Goal: Communication & Community: Answer question/provide support

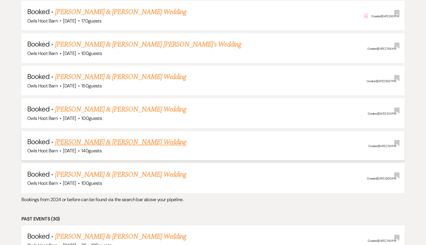
scroll to position [687, 0]
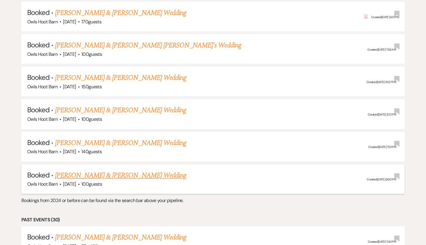
click at [143, 170] on link "[PERSON_NAME] & [PERSON_NAME] Wedding" at bounding box center [120, 175] width 131 height 11
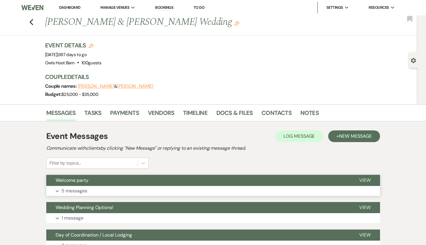
click at [136, 186] on button "Expand 5 messages" at bounding box center [213, 191] width 334 height 10
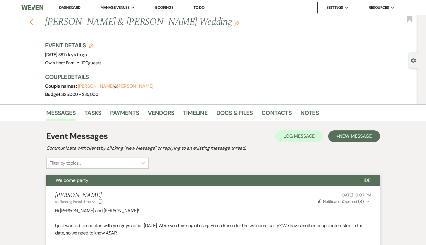
click at [30, 21] on icon "Previous" at bounding box center [31, 22] width 4 height 7
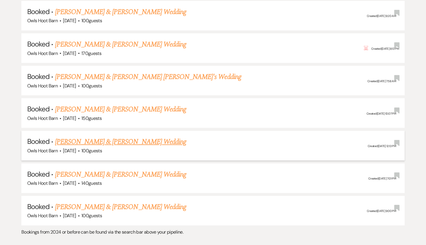
scroll to position [655, 0]
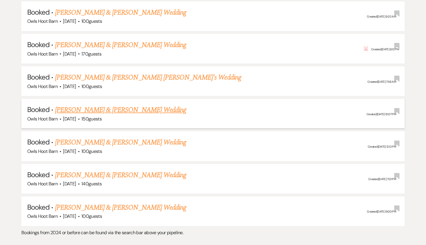
click at [111, 105] on link "[PERSON_NAME] & [PERSON_NAME] Wedding" at bounding box center [120, 110] width 131 height 11
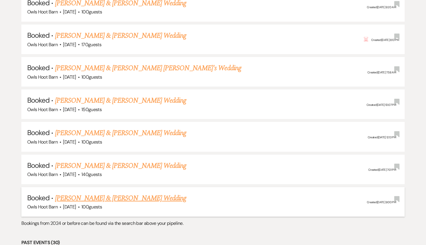
scroll to position [664, 0]
click at [123, 193] on link "[PERSON_NAME] & [PERSON_NAME] Wedding" at bounding box center [120, 198] width 131 height 11
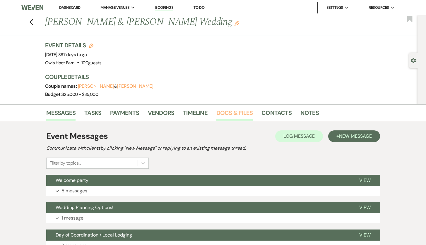
click at [239, 113] on link "Docs & Files" at bounding box center [234, 114] width 36 height 13
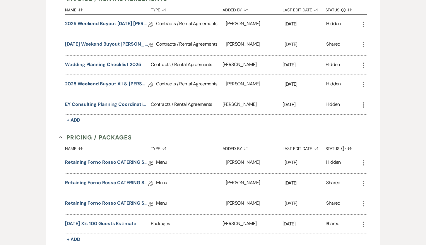
scroll to position [187, 0]
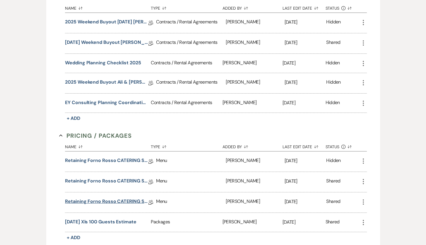
click at [121, 204] on link "Retaining Forno Rosso CATERING SERVICE" at bounding box center [106, 202] width 83 height 9
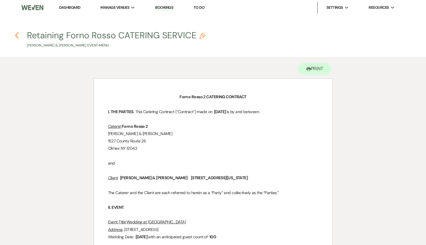
click at [18, 35] on icon "Previous" at bounding box center [17, 35] width 4 height 7
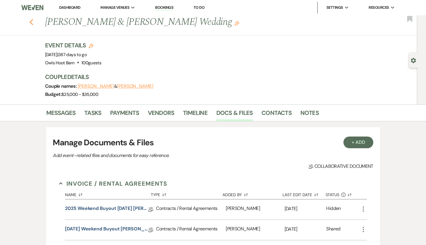
click at [32, 22] on icon "Previous" at bounding box center [31, 22] width 4 height 7
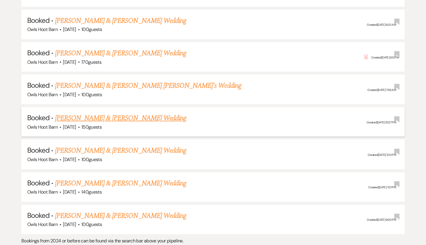
scroll to position [644, 0]
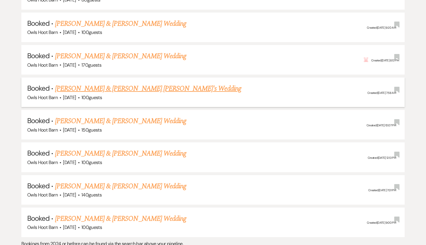
click at [164, 83] on link "[PERSON_NAME] & [PERSON_NAME] [PERSON_NAME]'s Wedding" at bounding box center [148, 88] width 186 height 11
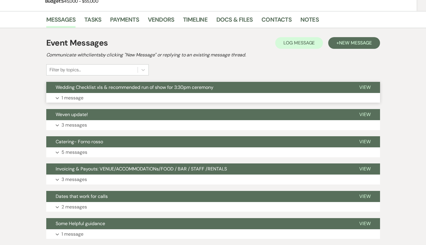
scroll to position [107, 0]
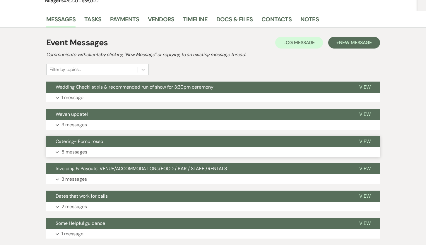
click at [141, 147] on button "Expand 5 messages" at bounding box center [213, 152] width 334 height 10
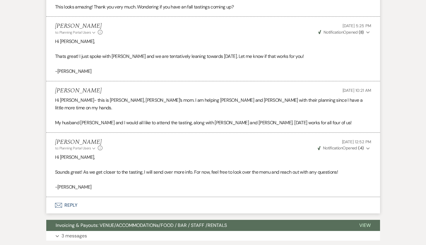
scroll to position [425, 0]
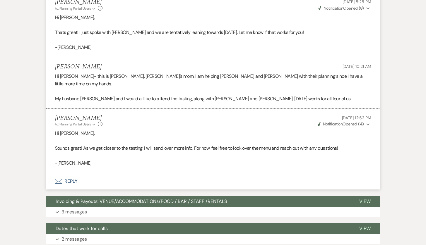
click at [69, 173] on button "Envelope Reply" at bounding box center [213, 181] width 334 height 16
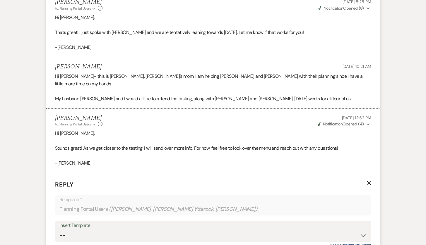
scroll to position [520, 0]
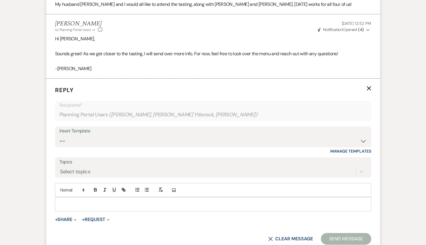
click at [71, 201] on p at bounding box center [213, 204] width 307 height 6
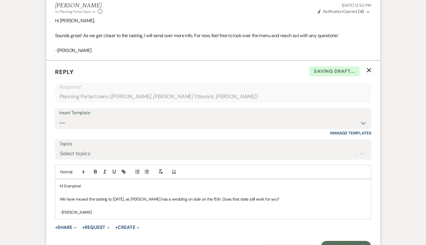
scroll to position [538, 0]
click at [351, 241] on button "Send Message" at bounding box center [346, 247] width 50 height 12
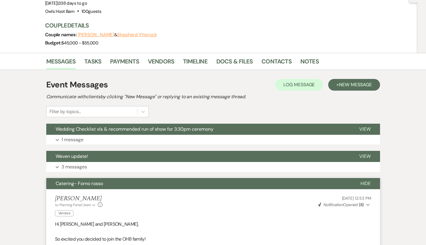
scroll to position [26, 0]
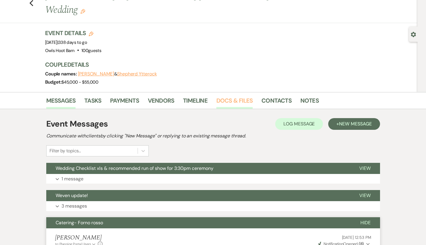
click at [232, 96] on link "Docs & Files" at bounding box center [234, 102] width 36 height 13
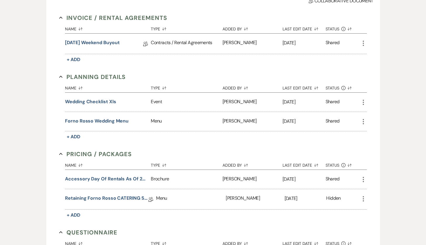
scroll to position [182, 0]
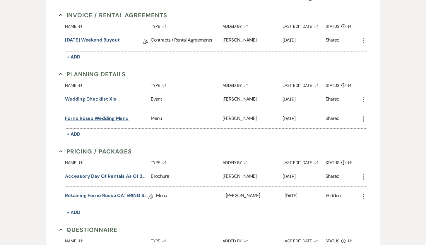
click at [115, 115] on button "Forno Rosso Wedding Menu" at bounding box center [97, 118] width 64 height 7
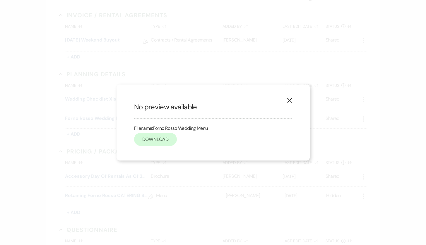
click at [153, 141] on link "Download" at bounding box center [155, 139] width 43 height 13
click at [290, 101] on use "button" at bounding box center [289, 100] width 5 height 5
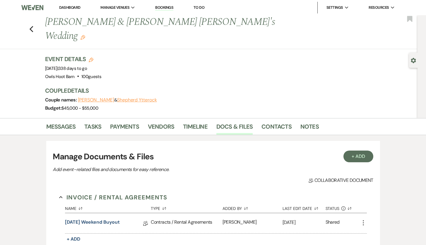
scroll to position [0, 0]
click at [68, 7] on link "Dashboard" at bounding box center [69, 7] width 21 height 5
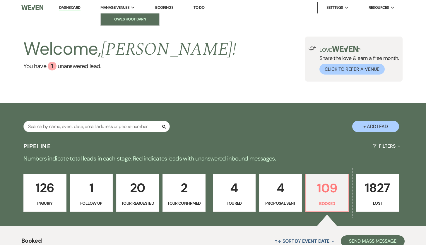
click at [129, 22] on li "Owls Hoot Barn" at bounding box center [130, 19] width 53 height 6
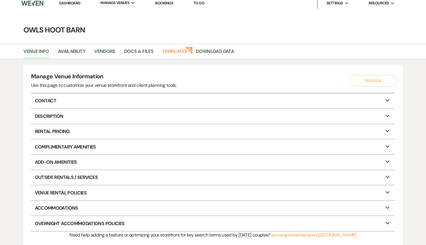
scroll to position [7, 0]
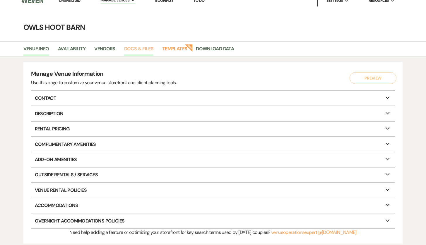
click at [145, 47] on link "Docs & Files" at bounding box center [138, 50] width 29 height 11
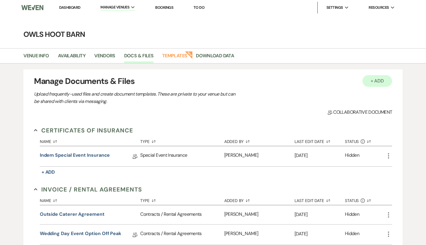
click at [378, 78] on button "+ Add" at bounding box center [378, 81] width 30 height 12
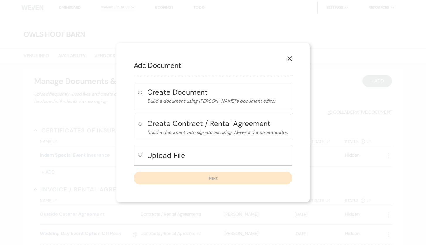
click at [138, 154] on input "radio" at bounding box center [140, 155] width 4 height 4
radio input "true"
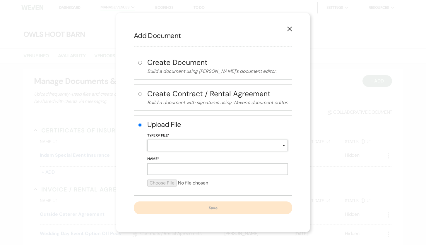
select select "66"
click at [178, 171] on input "Name*" at bounding box center [217, 169] width 141 height 11
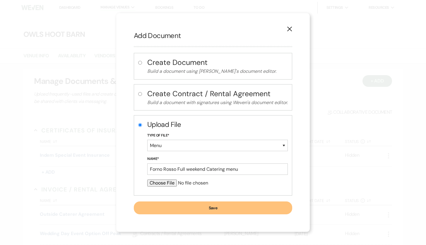
type input "Forno Rosso Full weekend Catering menu"
click at [161, 180] on input "file" at bounding box center [217, 183] width 141 height 7
type input "C:\fakepath\full weekend catering menu with pricing.pdf"
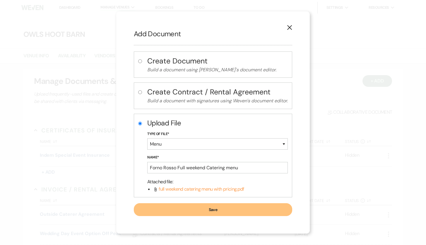
click at [184, 117] on div "Upload File Type of File* Special Event Insurance Vendor Certificate of Insuran…" at bounding box center [213, 156] width 158 height 84
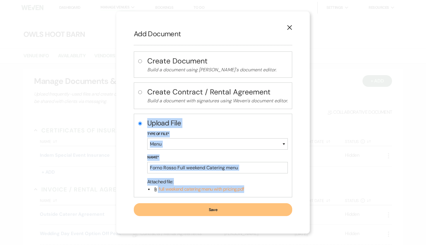
drag, startPoint x: 257, startPoint y: 187, endPoint x: 140, endPoint y: 185, distance: 117.8
click at [140, 185] on div "Upload File Type of File* Special Event Insurance Vendor Certificate of Insuran…" at bounding box center [213, 156] width 158 height 84
click at [151, 190] on div "Attached file : Attach File full weekend catering menu with pricing.pdf" at bounding box center [217, 185] width 141 height 15
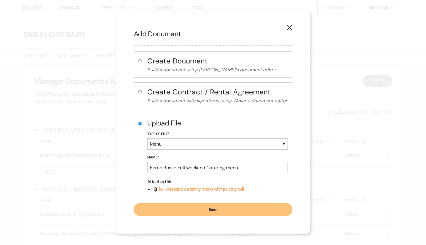
click at [153, 189] on li "Attach File full weekend catering menu with pricing.pdf" at bounding box center [220, 190] width 135 height 8
click at [233, 166] on input "Forno Rosso Full weekend Catering menu" at bounding box center [217, 167] width 141 height 11
click at [251, 190] on li "Attach File full weekend catering menu with pricing.pdf" at bounding box center [220, 190] width 135 height 8
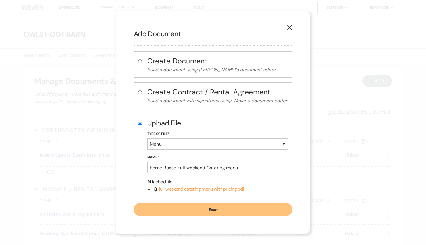
click at [290, 26] on icon "X" at bounding box center [289, 27] width 5 height 5
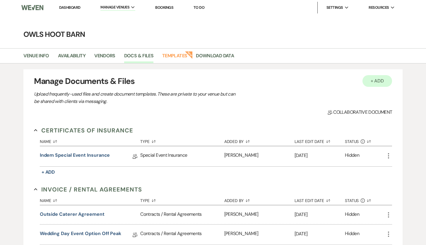
click at [369, 85] on button "+ Add" at bounding box center [378, 81] width 30 height 12
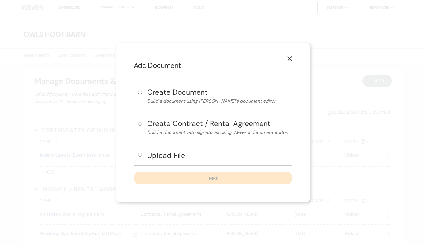
click at [159, 152] on h4 "Upload File" at bounding box center [217, 156] width 141 height 10
radio input "true"
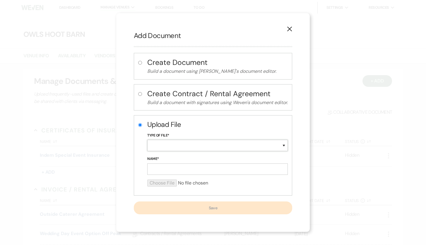
select select "66"
click at [193, 167] on input "Name*" at bounding box center [217, 169] width 141 height 11
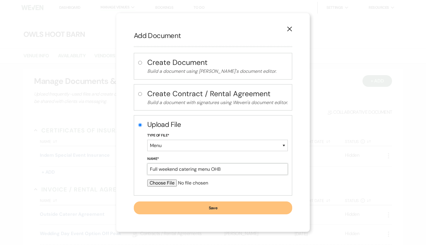
type input "Full weekend catering menu OHB"
click at [167, 182] on input "file" at bounding box center [217, 183] width 141 height 7
click at [162, 182] on input "file" at bounding box center [217, 183] width 141 height 7
type input "C:\fakepath\Full weekend menu OHB no pricing.zip"
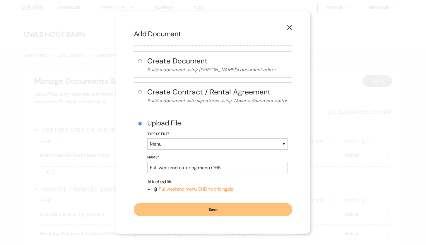
click at [244, 210] on button "Save" at bounding box center [213, 210] width 158 height 13
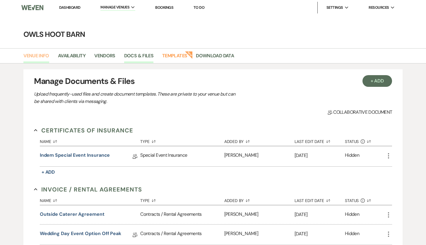
click at [39, 57] on link "Venue Info" at bounding box center [36, 57] width 26 height 11
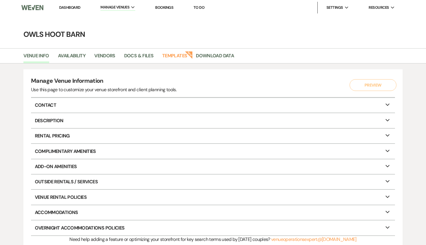
click at [66, 6] on link "Dashboard" at bounding box center [69, 7] width 21 height 5
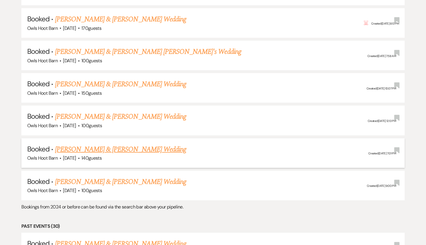
scroll to position [684, 0]
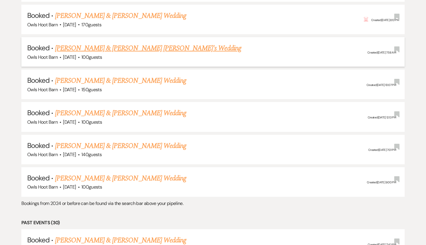
click at [176, 43] on link "[PERSON_NAME] & [PERSON_NAME] [PERSON_NAME]'s Wedding" at bounding box center [148, 48] width 186 height 11
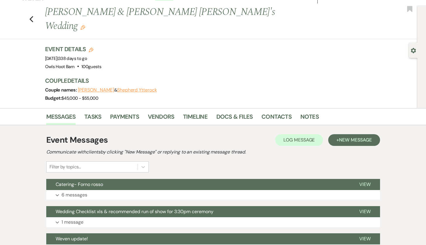
scroll to position [11, 0]
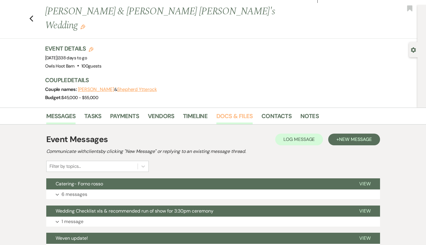
click at [242, 112] on link "Docs & Files" at bounding box center [234, 118] width 36 height 13
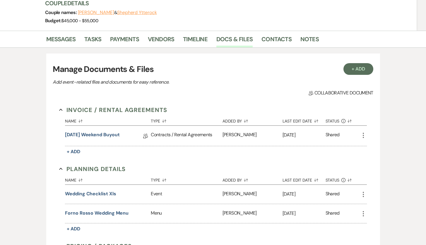
scroll to position [126, 0]
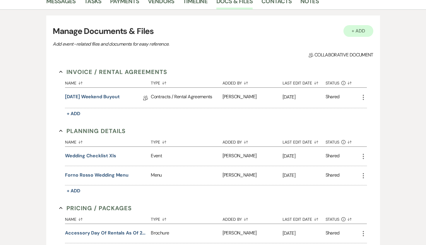
click at [363, 25] on button "+ Add" at bounding box center [359, 31] width 30 height 12
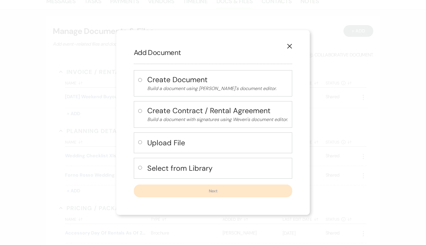
click at [141, 170] on label at bounding box center [141, 170] width 6 height 10
click at [141, 170] on input "radio" at bounding box center [140, 168] width 4 height 4
radio input "true"
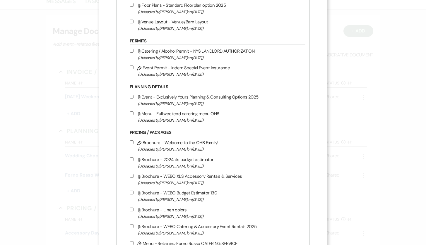
scroll to position [615, 0]
click at [131, 115] on input "Attach File Menu - Full weekend catering menu OHB (Uploaded by Eliza Moore on S…" at bounding box center [132, 113] width 4 height 4
checkbox input "true"
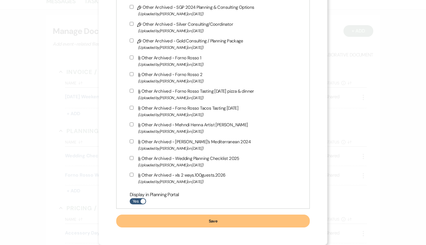
scroll to position [2052, 0]
click at [194, 226] on button "Save" at bounding box center [213, 221] width 194 height 13
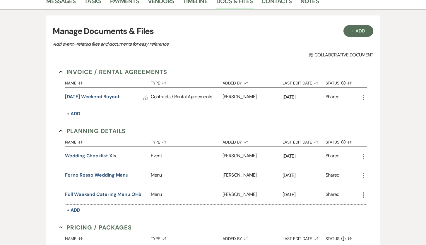
click at [363, 173] on icon "More" at bounding box center [363, 176] width 7 height 7
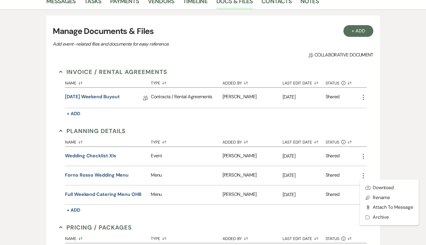
click at [362, 173] on icon "More" at bounding box center [363, 176] width 7 height 7
click at [349, 166] on div "Shared" at bounding box center [343, 175] width 34 height 19
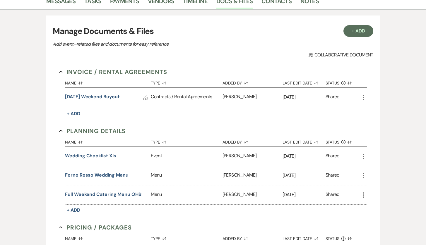
click at [363, 173] on use "button" at bounding box center [363, 175] width 1 height 5
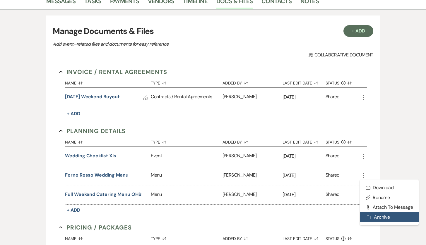
click at [375, 213] on button "Archive Archive" at bounding box center [389, 218] width 59 height 10
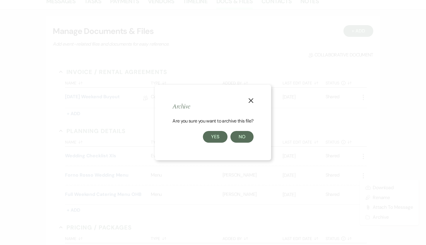
click at [221, 134] on button "Yes" at bounding box center [215, 137] width 25 height 12
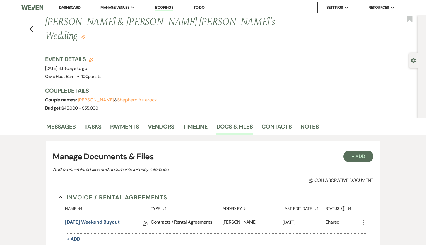
scroll to position [0, 0]
click at [30, 26] on icon "Previous" at bounding box center [31, 29] width 4 height 7
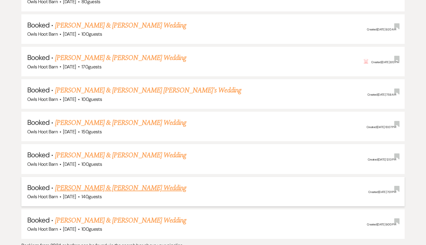
scroll to position [641, 0]
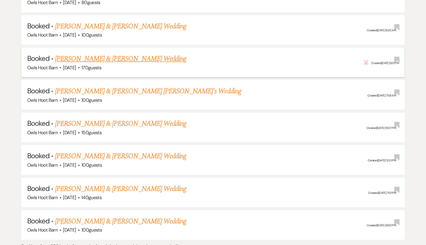
click at [149, 54] on link "[PERSON_NAME] & [PERSON_NAME] Wedding" at bounding box center [120, 59] width 131 height 11
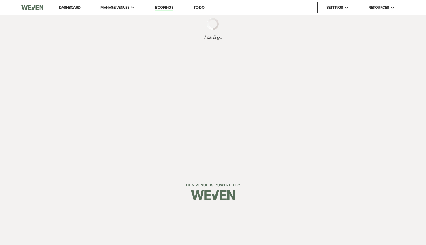
select select "5"
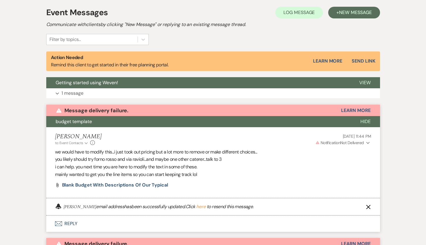
scroll to position [167, 0]
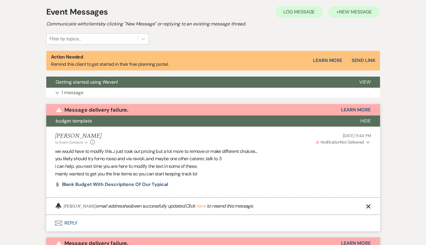
click at [350, 13] on span "New Message" at bounding box center [355, 12] width 33 height 6
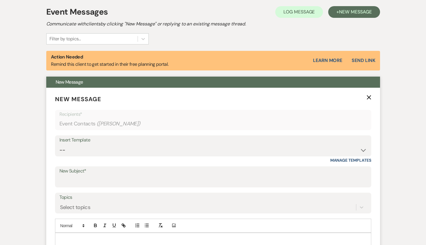
click at [163, 172] on label "New Subject*" at bounding box center [213, 171] width 308 height 8
click at [163, 176] on input "New Subject*" at bounding box center [213, 181] width 308 height 11
click at [202, 140] on div "Insert Template" at bounding box center [213, 140] width 308 height 8
click at [211, 142] on div "Insert Template" at bounding box center [213, 140] width 308 height 8
click at [121, 173] on label "New Subject*" at bounding box center [213, 172] width 307 height 8
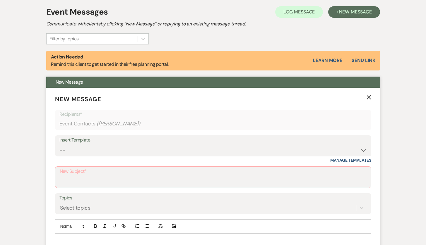
click at [121, 176] on input "New Subject*" at bounding box center [213, 181] width 307 height 11
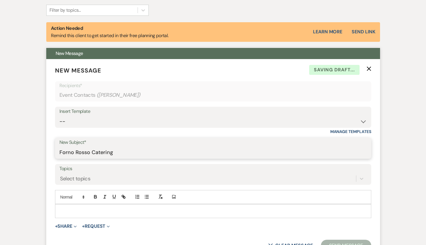
scroll to position [196, 0]
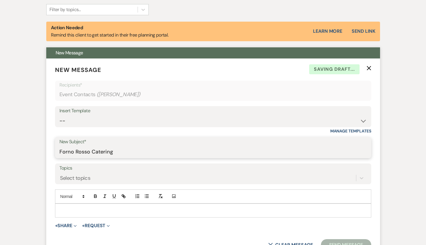
type input "Forno Rosso Catering"
click at [136, 209] on p at bounding box center [213, 211] width 307 height 6
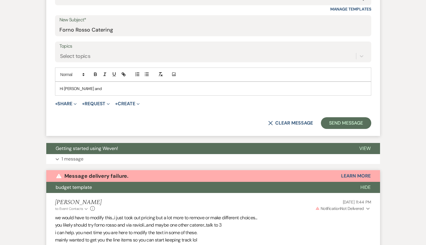
scroll to position [303, 0]
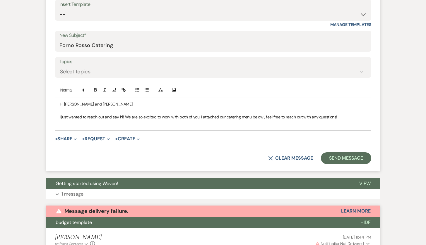
click at [199, 115] on p "I just wanted to reach out and say hi! We are so excited to work with both of y…" at bounding box center [213, 117] width 307 height 6
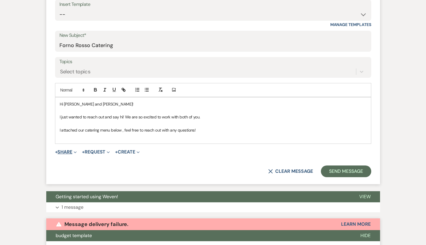
click at [74, 152] on span "Expand" at bounding box center [74, 152] width 4 height 6
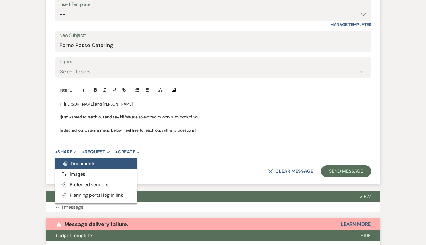
click at [74, 161] on span "Doc Upload Documents" at bounding box center [78, 164] width 33 height 6
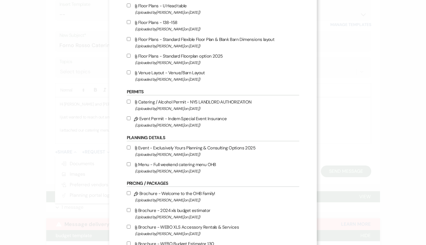
scroll to position [472, 0]
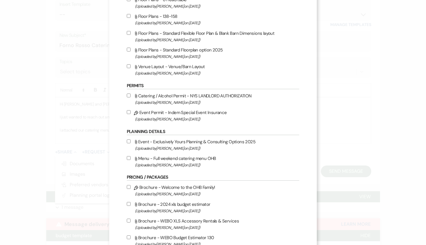
click at [129, 160] on input "Attach File Menu - Full weekend catering menu OHB (Uploaded by Eliza Moore on S…" at bounding box center [129, 158] width 4 height 4
checkbox input "true"
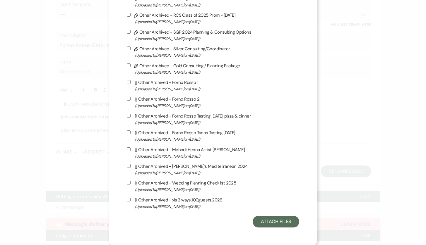
scroll to position [1958, 0]
click at [263, 221] on button "Attach Files" at bounding box center [276, 222] width 47 height 12
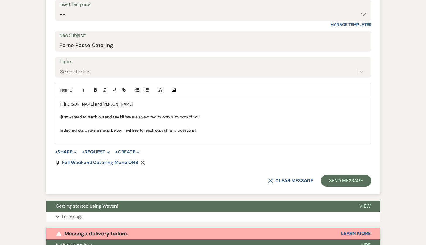
click at [124, 130] on p "I attached our catering menu below , feel free to reach out with any questions!" at bounding box center [213, 130] width 307 height 6
click at [210, 127] on p "I attached our catering menu below, feel free to reach out with any questions!" at bounding box center [213, 130] width 307 height 6
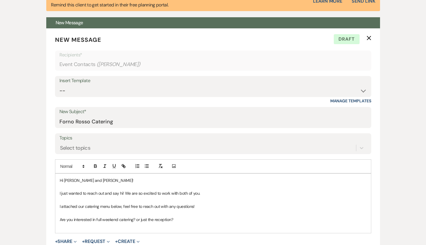
scroll to position [300, 0]
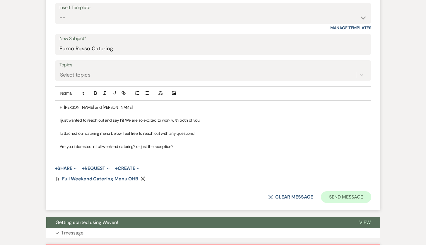
click at [334, 196] on button "Send Message" at bounding box center [346, 198] width 50 height 12
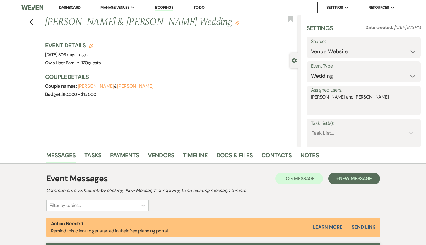
scroll to position [0, 0]
click at [34, 28] on div "Previous Alessandro Del Grosso & Abigail Brinkmann's Wedding Edit Bookmark" at bounding box center [147, 25] width 301 height 20
click at [31, 25] on use "button" at bounding box center [31, 22] width 4 height 6
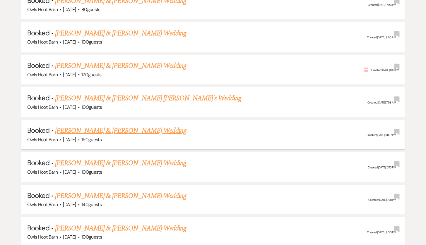
scroll to position [632, 0]
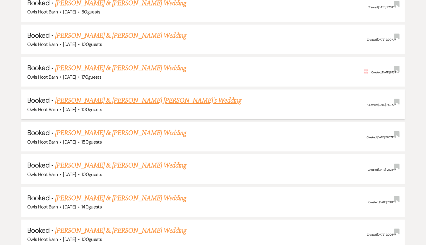
click at [151, 106] on div "Owls Hoot Barn · Aug 22, 2026 · 100 guests" at bounding box center [213, 110] width 372 height 8
click at [151, 96] on h5 "Booked · Anna Costello & Shepherd Ytterock's Wedding" at bounding box center [213, 100] width 372 height 11
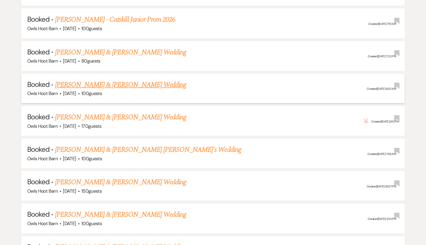
scroll to position [581, 0]
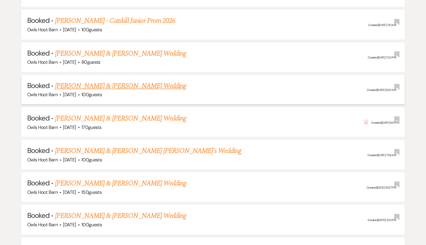
click at [133, 81] on link "[PERSON_NAME] & [PERSON_NAME] Wedding" at bounding box center [120, 86] width 131 height 11
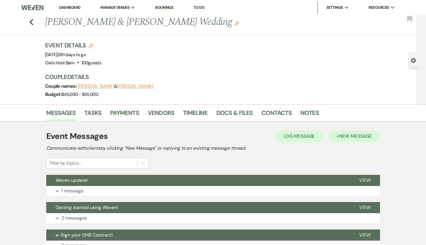
click at [350, 136] on span "New Message" at bounding box center [355, 136] width 33 height 6
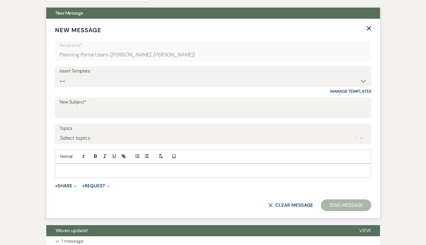
scroll to position [201, 0]
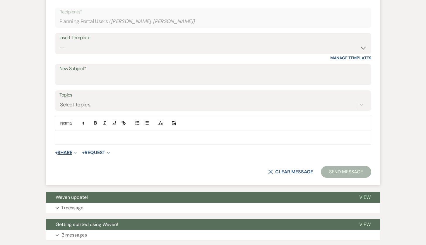
click at [70, 153] on button "+ Share Expand" at bounding box center [66, 153] width 22 height 5
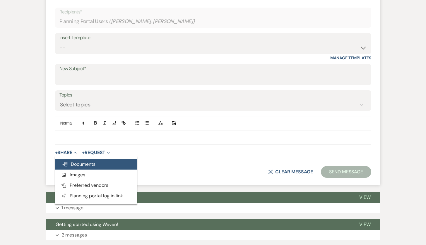
click at [71, 164] on span "Doc Upload Documents" at bounding box center [78, 164] width 33 height 6
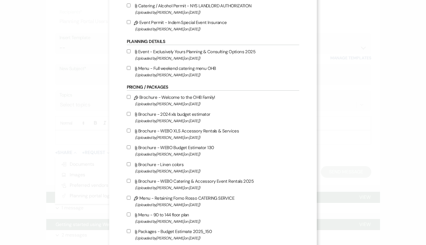
scroll to position [562, 0]
click at [129, 70] on input "Attach File Menu - Full weekend catering menu OHB (Uploaded by Eliza Moore on S…" at bounding box center [129, 68] width 4 height 4
checkbox input "true"
click at [92, 115] on div "X Attach Files Library Files Event Documents Upload File Certificates of Insura…" at bounding box center [213, 122] width 426 height 245
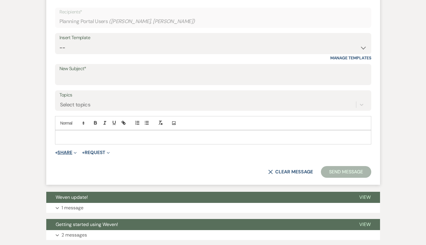
click at [68, 151] on button "+ Share Expand" at bounding box center [66, 153] width 22 height 5
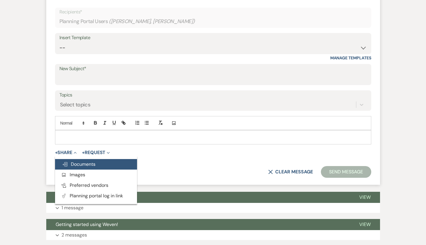
click at [87, 166] on button "Doc Upload Documents" at bounding box center [96, 164] width 82 height 11
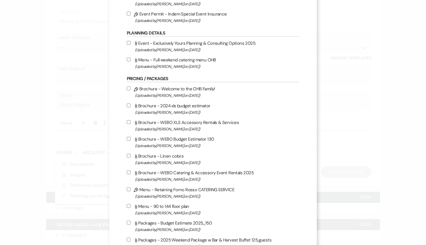
scroll to position [561, 0]
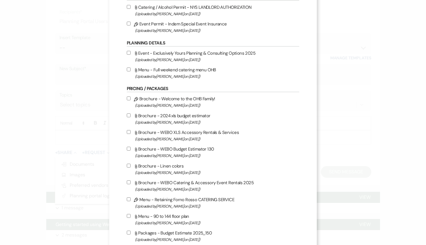
click at [130, 71] on input "Attach File Menu - Full weekend catering menu OHB (Uploaded by Eliza Moore on S…" at bounding box center [129, 70] width 4 height 4
checkbox input "true"
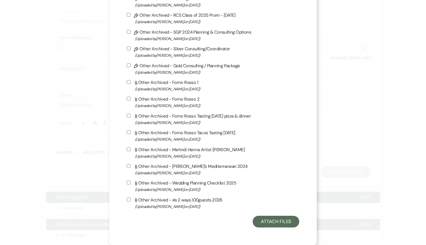
scroll to position [1958, 0]
click at [280, 223] on button "Attach Files" at bounding box center [276, 222] width 47 height 12
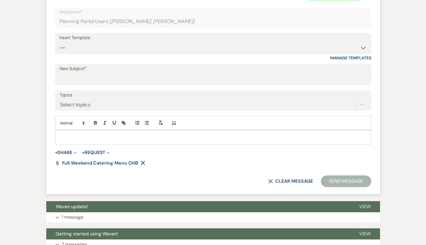
click at [230, 141] on div at bounding box center [213, 137] width 316 height 13
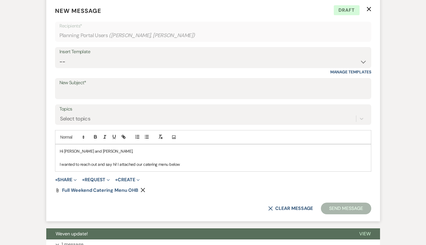
scroll to position [187, 0]
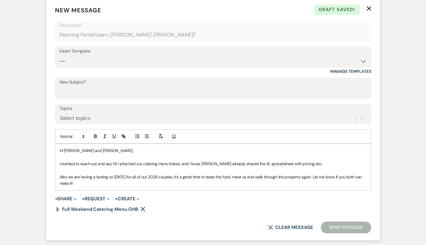
click at [319, 200] on div "+ Share Expand Doc Upload Documents Add Photo Images Pref Vendors Preferred ven…" at bounding box center [213, 199] width 316 height 7
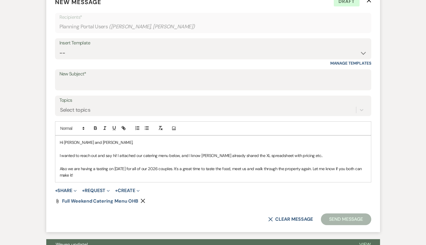
click at [224, 197] on form "New Message X Draft Recipients* Planning Portal Users ( Alex Kissilenko, Camill…" at bounding box center [213, 112] width 334 height 242
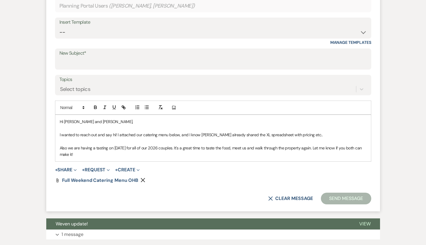
scroll to position [217, 0]
click at [180, 151] on p "Also we are having a tasting on Nov 16th for all of our 2026 couples. It's a gr…" at bounding box center [213, 151] width 307 height 13
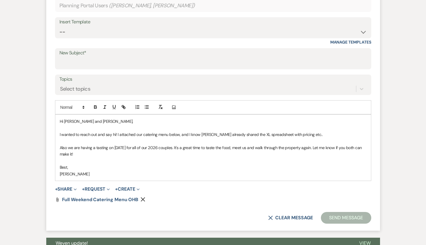
click at [209, 206] on form "New Message X Saving draft... Recipients* Planning Portal Users ( Alex Kissilen…" at bounding box center [213, 101] width 334 height 262
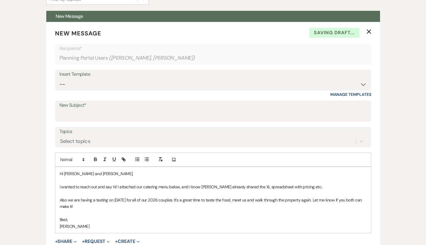
scroll to position [104, 0]
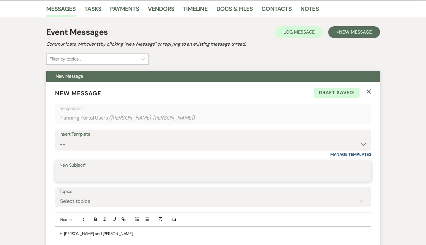
click at [196, 170] on input "New Subject*" at bounding box center [213, 175] width 308 height 11
type input "Forno Rosso Catering"
click at [192, 192] on label "Topics" at bounding box center [213, 192] width 308 height 8
click at [61, 198] on input "Topics" at bounding box center [60, 202] width 1 height 8
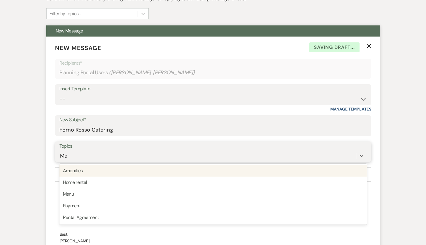
scroll to position [154, 0]
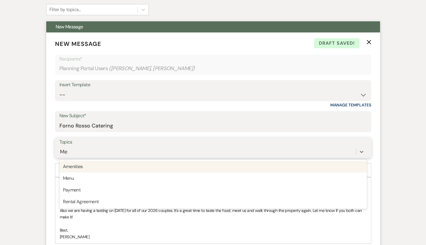
type input "M"
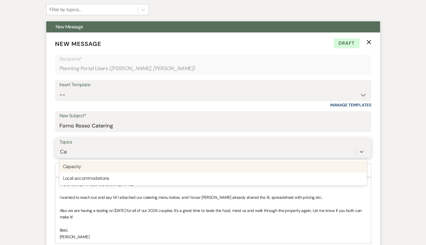
type input "C"
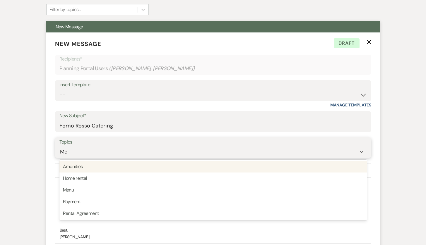
type input "Men"
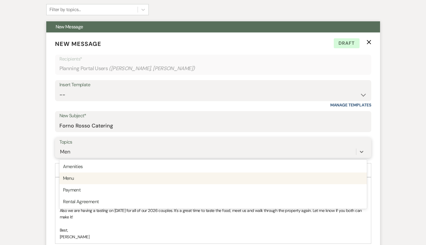
click at [182, 175] on div "Menu" at bounding box center [213, 179] width 308 height 12
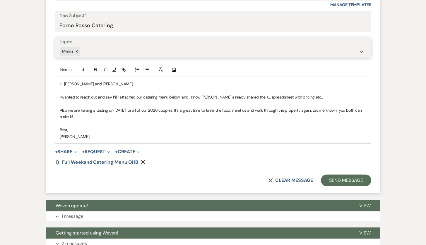
scroll to position [283, 0]
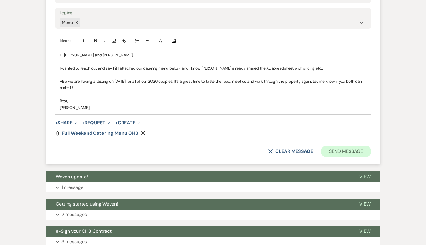
click at [336, 146] on button "Send Message" at bounding box center [346, 152] width 50 height 12
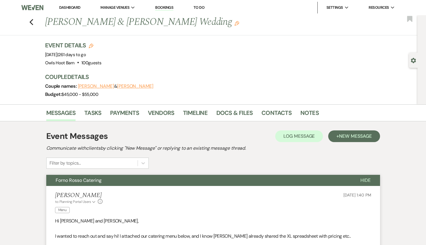
scroll to position [0, 0]
click at [31, 24] on icon "Previous" at bounding box center [31, 22] width 4 height 7
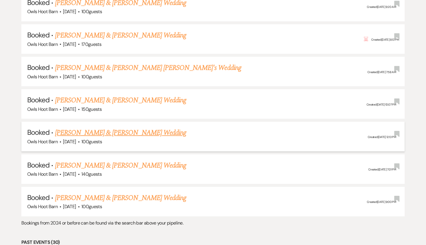
scroll to position [670, 0]
